Goal: Task Accomplishment & Management: Manage account settings

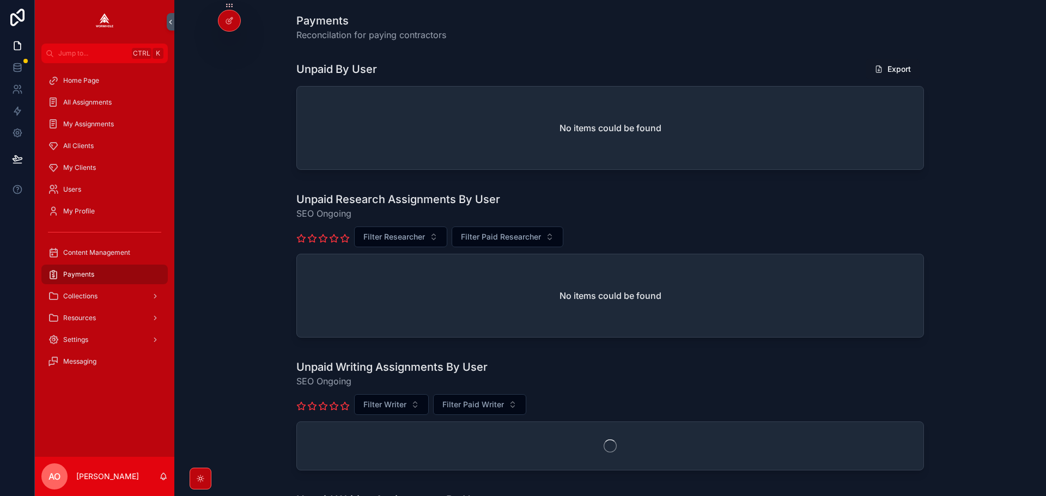
click at [81, 167] on span "My Clients" at bounding box center [79, 167] width 33 height 9
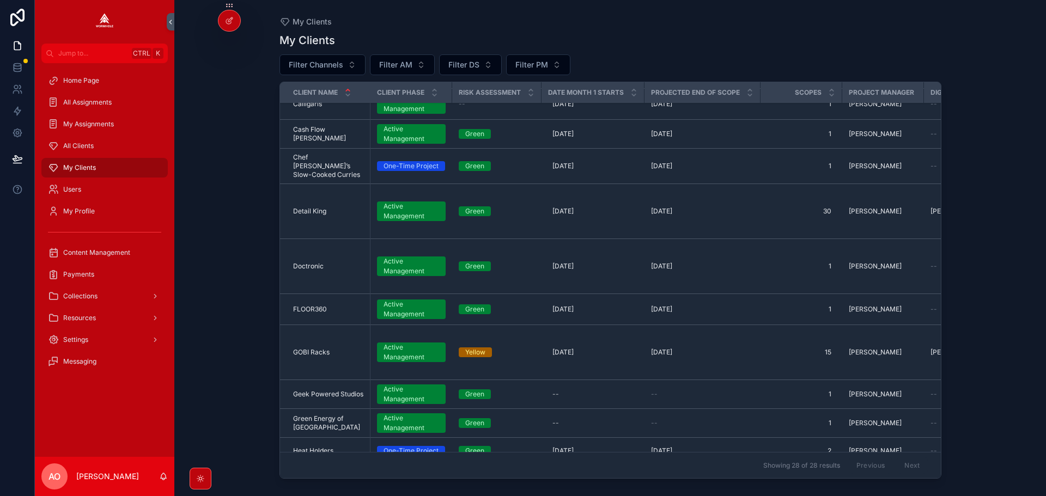
scroll to position [272, 0]
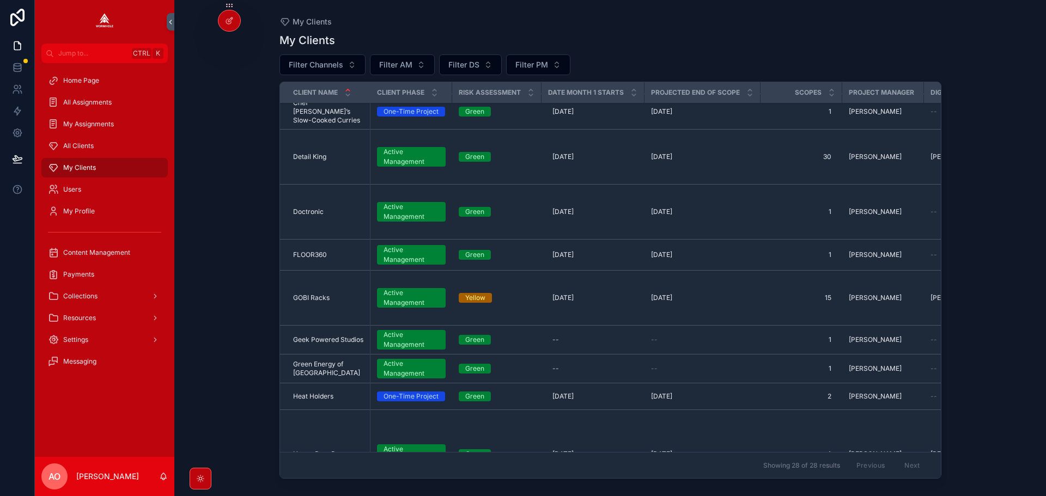
click at [338, 360] on span "Green Energy of [GEOGRAPHIC_DATA]" at bounding box center [328, 368] width 71 height 17
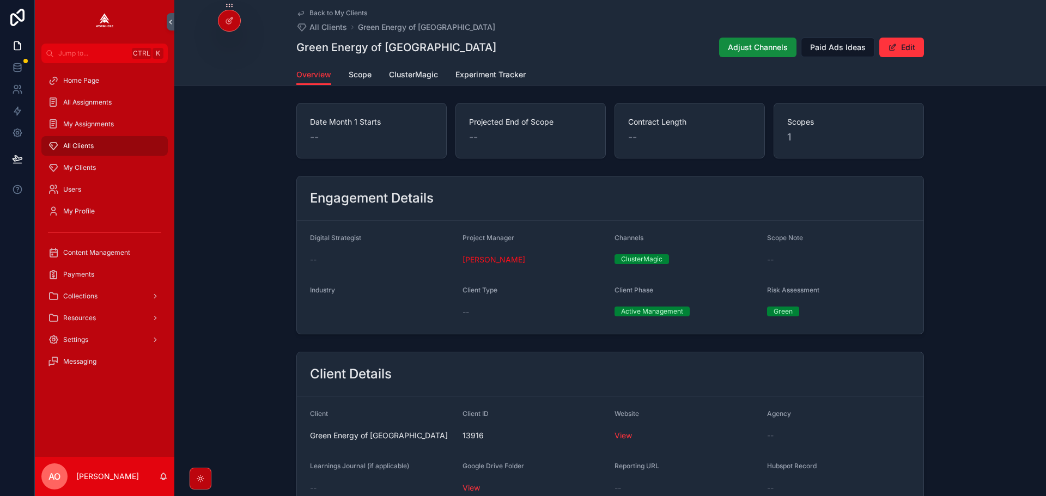
click at [415, 72] on span "ClusterMagic" at bounding box center [413, 74] width 49 height 11
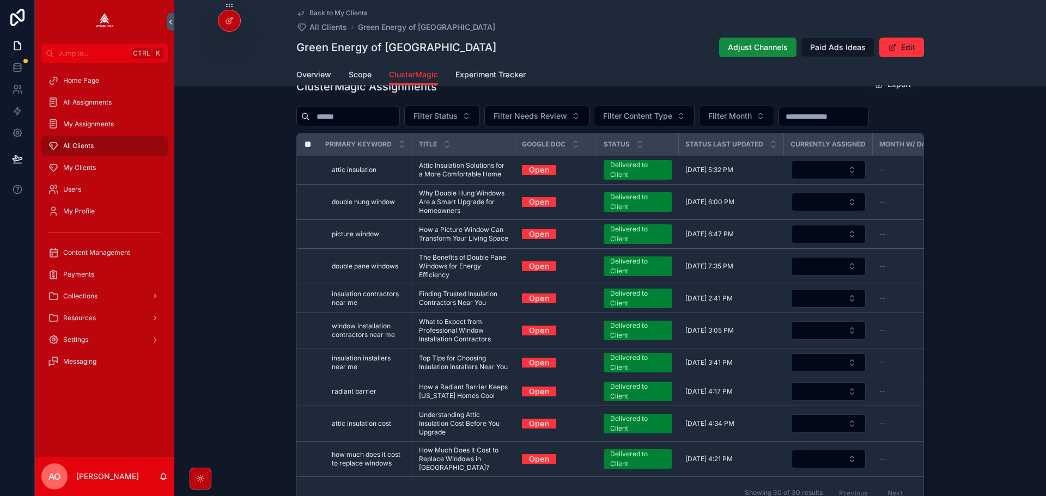
scroll to position [381, 0]
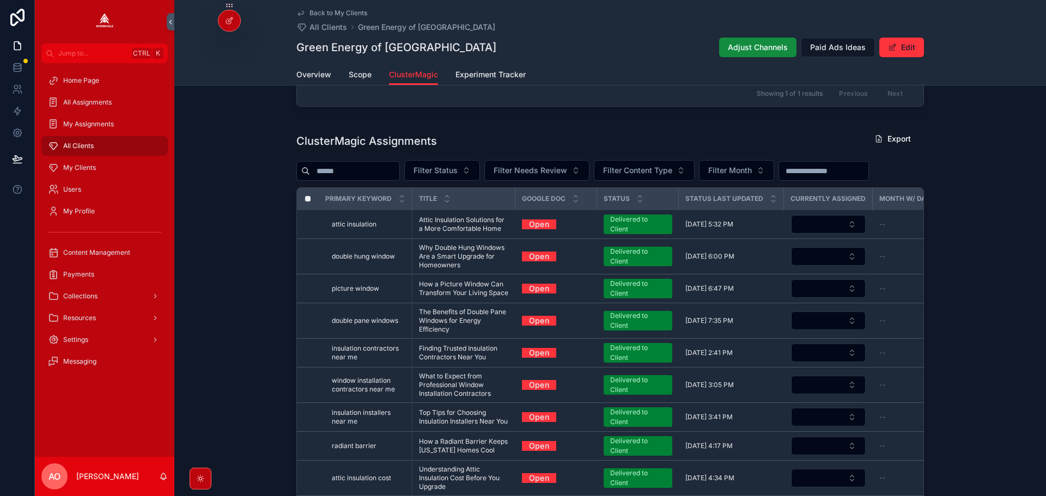
click at [458, 169] on span "Filter Status" at bounding box center [436, 170] width 44 height 11
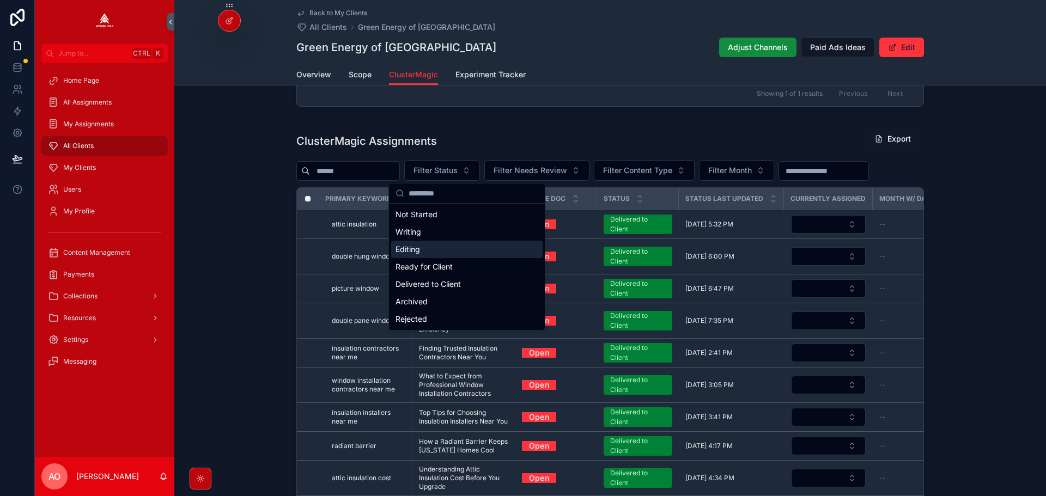
click at [452, 248] on div "Editing" at bounding box center [466, 249] width 151 height 17
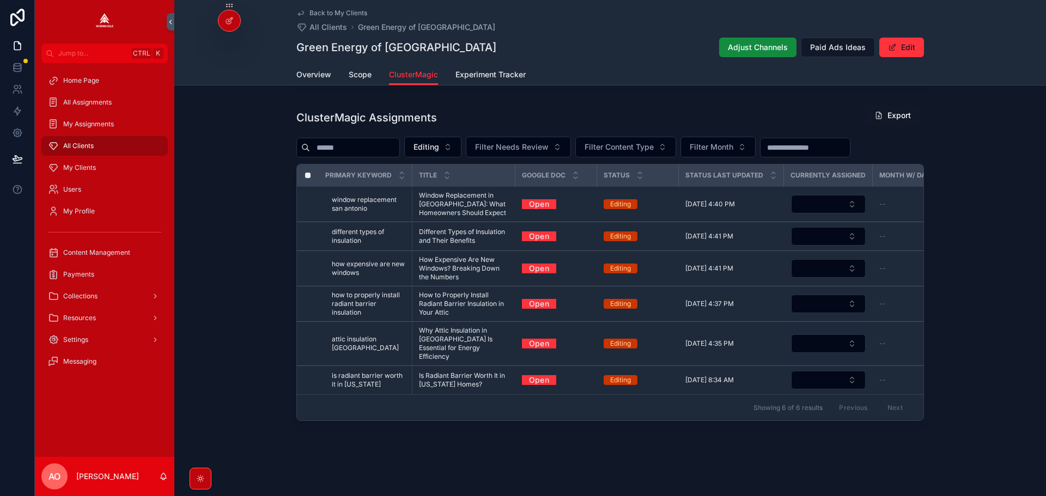
scroll to position [350, 0]
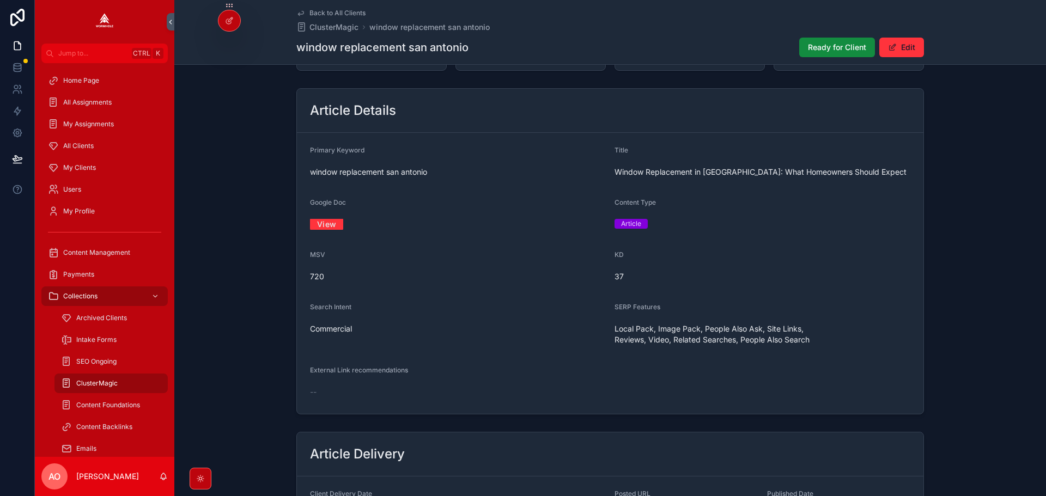
scroll to position [54, 0]
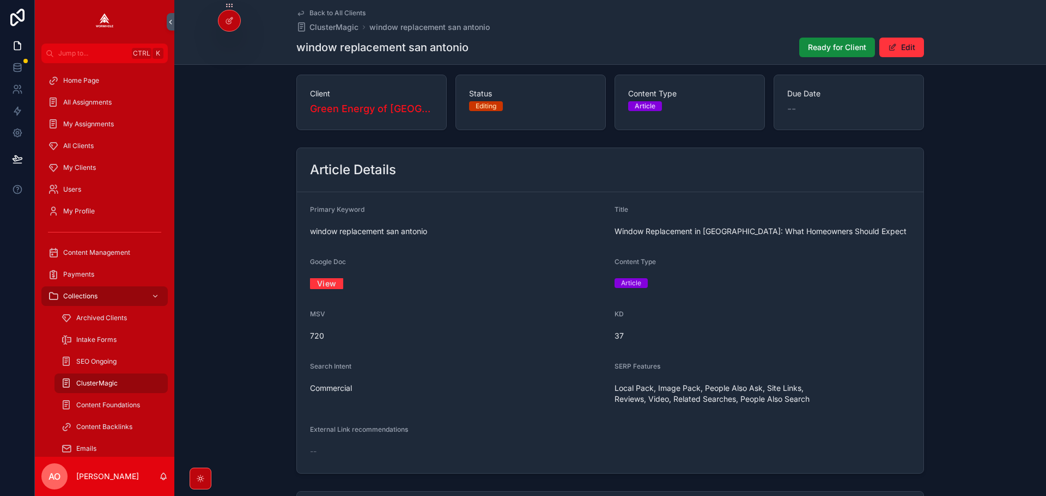
click at [320, 291] on link "View" at bounding box center [326, 283] width 33 height 17
click at [842, 49] on span "Ready for Client" at bounding box center [837, 47] width 58 height 11
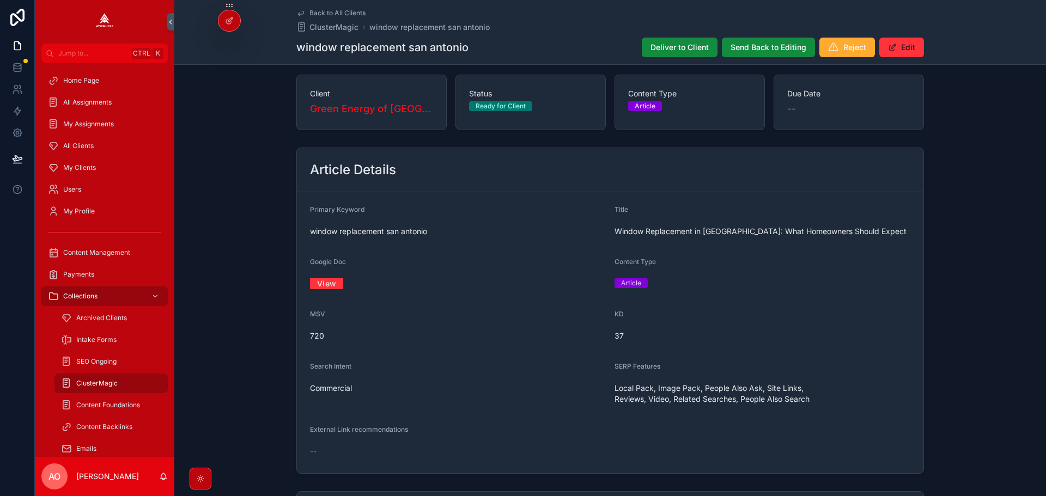
click at [677, 45] on span "Deliver to Client" at bounding box center [679, 47] width 58 height 11
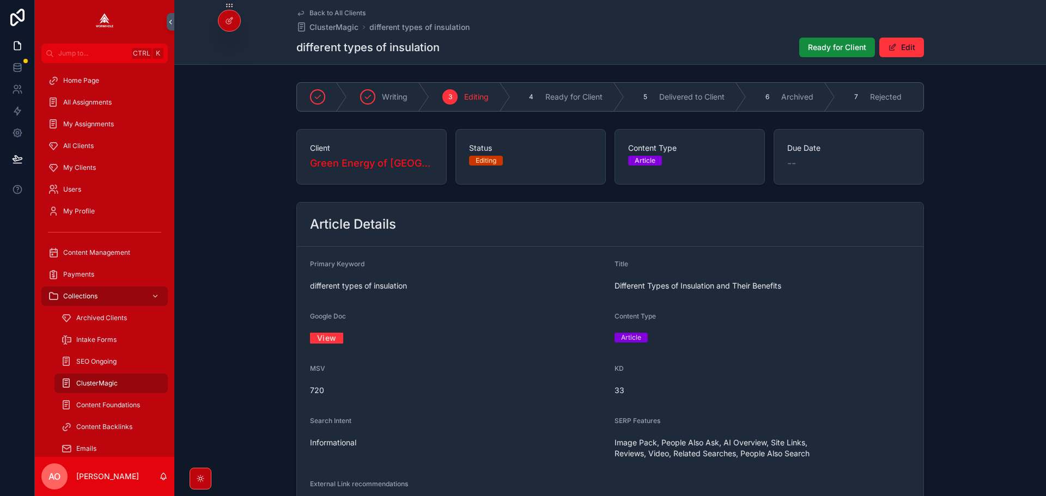
click at [320, 338] on link "View" at bounding box center [326, 338] width 33 height 17
